Goal: Check status: Check status

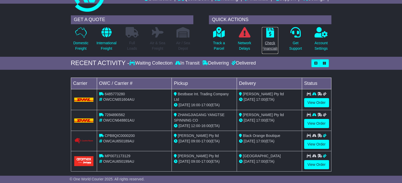
click at [276, 44] on p "Check Financials" at bounding box center [270, 45] width 16 height 11
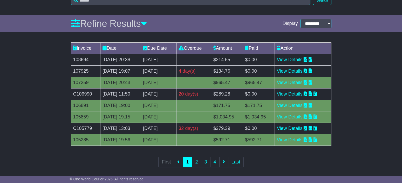
scroll to position [69, 0]
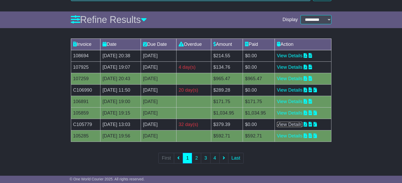
click at [295, 124] on link "View Details" at bounding box center [290, 124] width 26 height 5
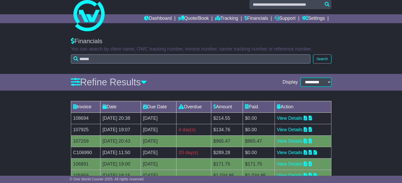
scroll to position [0, 0]
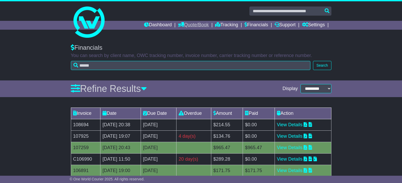
click at [189, 25] on link "Quote/Book" at bounding box center [193, 25] width 31 height 9
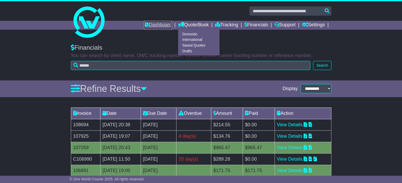
click at [163, 26] on link "Dashboard" at bounding box center [158, 25] width 28 height 9
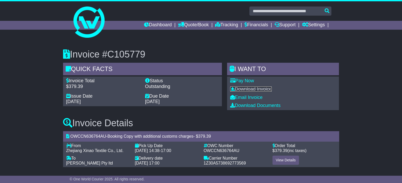
click at [254, 88] on link "Download Invoice" at bounding box center [251, 88] width 42 height 5
click at [93, 135] on span "OWCCN636764AU" at bounding box center [88, 136] width 36 height 4
drag, startPoint x: 104, startPoint y: 136, endPoint x: 72, endPoint y: 134, distance: 32.5
click at [72, 134] on div "OWCCN636764AU - Booking Copy with additional customs charges - $ 379.39" at bounding box center [201, 136] width 276 height 10
click at [72, 134] on span "OWCCN636764AU" at bounding box center [88, 136] width 36 height 4
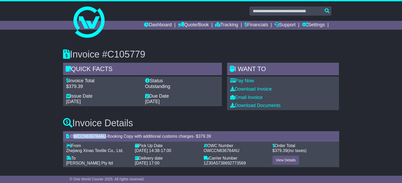
click at [72, 136] on span "OWCCN636764AU" at bounding box center [88, 136] width 36 height 4
drag, startPoint x: 71, startPoint y: 137, endPoint x: 104, endPoint y: 139, distance: 32.8
click at [104, 138] on span "OWCCN636764AU" at bounding box center [88, 136] width 36 height 4
copy span "OWCCN636764AU"
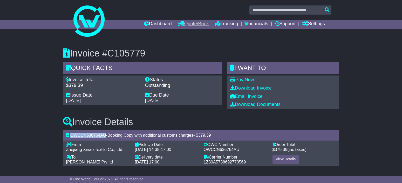
click at [204, 25] on link "Quote/Book" at bounding box center [193, 24] width 31 height 9
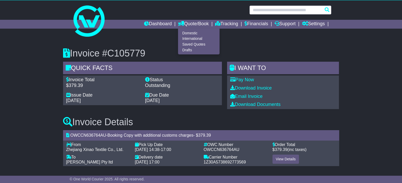
click at [260, 9] on input "text" at bounding box center [291, 9] width 82 height 9
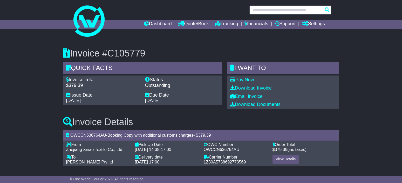
paste input "**********"
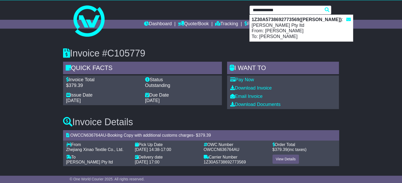
click at [304, 10] on input "**********" at bounding box center [291, 9] width 82 height 9
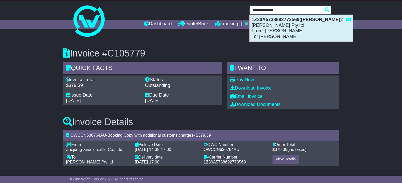
click at [297, 28] on div "1Z30A5738692773569(Xinao Sampling Yarn) : MM Sohn Pty ltd From: Winni Li To: Ma…" at bounding box center [301, 28] width 103 height 26
type input "**********"
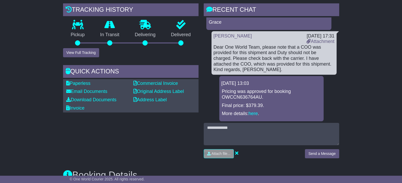
scroll to position [255, 0]
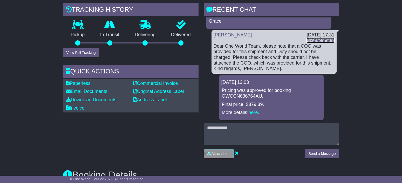
click at [317, 40] on link "Attachment" at bounding box center [321, 40] width 28 height 5
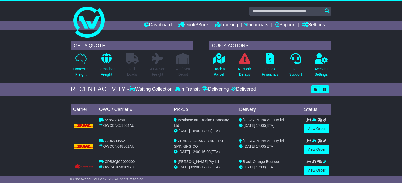
scroll to position [52, 0]
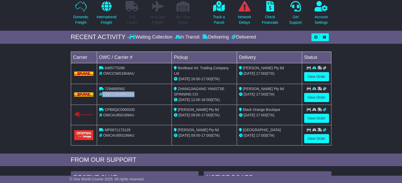
drag, startPoint x: 140, startPoint y: 92, endPoint x: 99, endPoint y: 95, distance: 41.2
click at [99, 95] on div "OWCCN648801AU" at bounding box center [134, 93] width 71 height 5
copy div "OWCCN648801AU"
click at [321, 96] on link "View Order" at bounding box center [316, 97] width 25 height 9
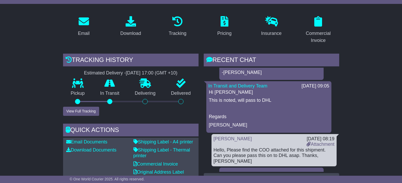
scroll to position [1381, 0]
click at [308, 141] on link "Attachment" at bounding box center [321, 143] width 28 height 5
drag, startPoint x: 288, startPoint y: 111, endPoint x: 673, endPoint y: 120, distance: 385.7
click at [402, 105] on html "[PERSON_NAME][EMAIL_ADDRESS][DOMAIN_NAME] Logout [PERSON_NAME] [PERSON_NAME][EM…" at bounding box center [201, 13] width 402 height 183
drag, startPoint x: 241, startPoint y: 112, endPoint x: 248, endPoint y: 111, distance: 6.5
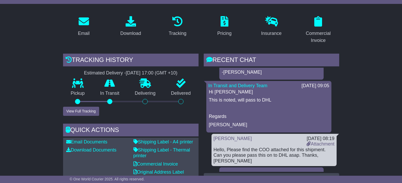
click at [241, 147] on div "Hello, Please find the COO attached for this shipment. Can you please pass this…" at bounding box center [274, 155] width 121 height 17
